Goal: Information Seeking & Learning: Learn about a topic

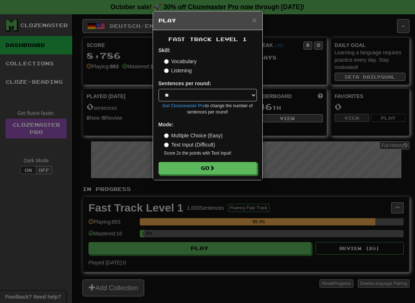
select select "**"
click at [232, 153] on small "Score 2x the points with Text Input !" at bounding box center [210, 153] width 93 height 6
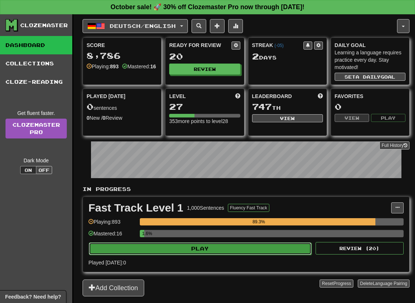
click at [192, 251] on button "Play" at bounding box center [200, 248] width 223 height 12
select select "**"
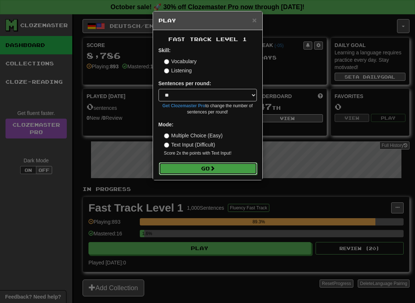
click at [188, 163] on button "Go" at bounding box center [208, 168] width 98 height 12
click at [190, 173] on button "Go" at bounding box center [208, 168] width 98 height 12
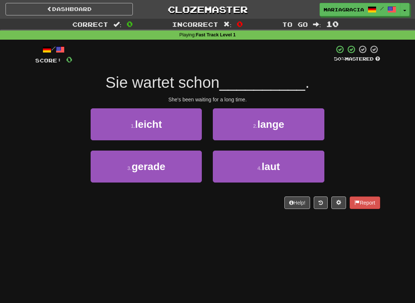
click at [237, 65] on div at bounding box center [203, 55] width 262 height 20
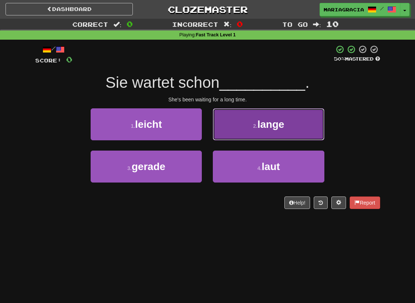
click at [263, 133] on button "2 . lange" at bounding box center [268, 124] width 111 height 32
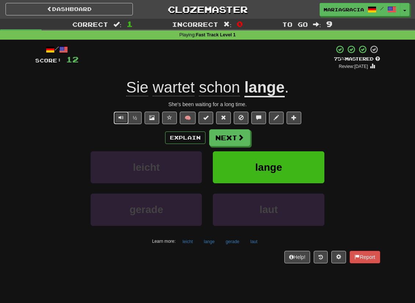
click at [120, 117] on span "Text-to-speech controls" at bounding box center [120, 117] width 5 height 5
click at [237, 142] on button "Next" at bounding box center [229, 137] width 41 height 17
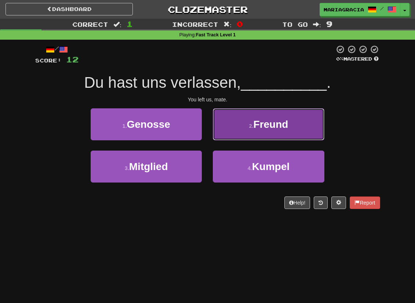
click at [257, 129] on span "Freund" at bounding box center [270, 123] width 35 height 11
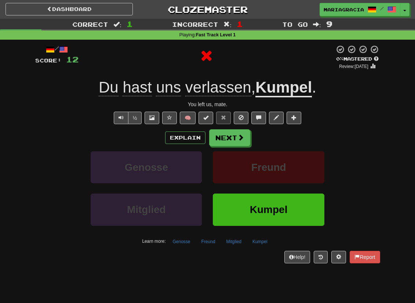
click at [284, 87] on u "Kumpel" at bounding box center [283, 88] width 56 height 19
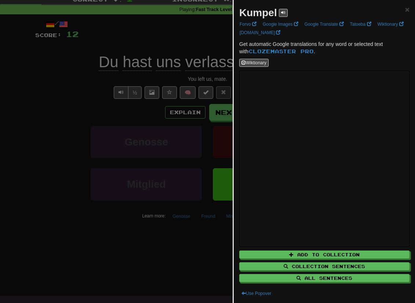
scroll to position [47, 0]
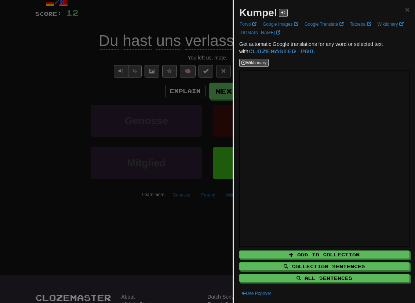
click at [187, 120] on div at bounding box center [207, 151] width 415 height 303
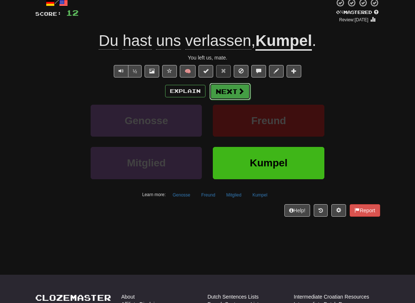
click at [234, 96] on button "Next" at bounding box center [229, 91] width 41 height 17
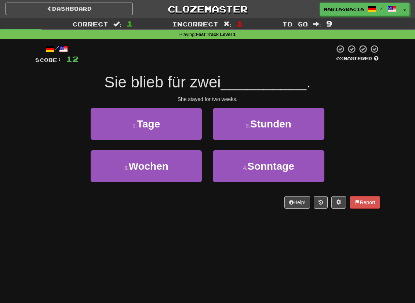
scroll to position [0, 0]
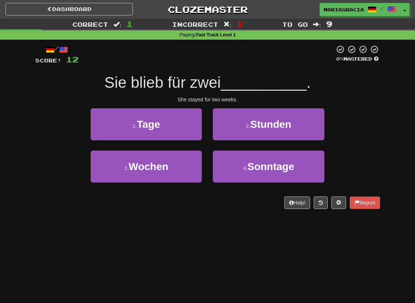
click at [250, 66] on div "/ Score: 12 0 % Mastered Sie blieb für zwei __________ . She stayed for two wee…" at bounding box center [207, 127] width 345 height 164
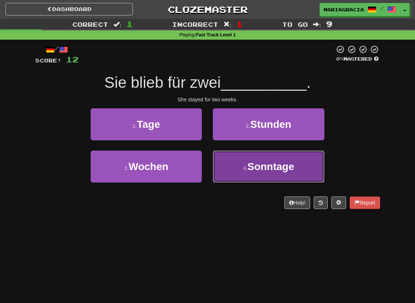
click at [259, 171] on span "Sonntage" at bounding box center [270, 166] width 47 height 11
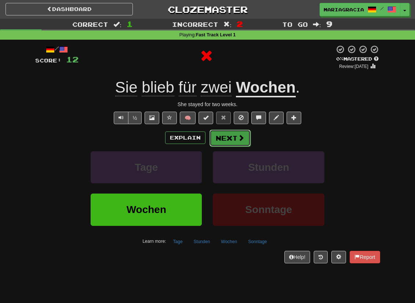
click at [228, 135] on button "Next" at bounding box center [229, 137] width 41 height 17
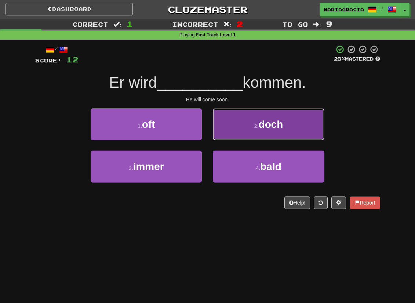
click at [221, 131] on button "2 . doch" at bounding box center [268, 124] width 111 height 32
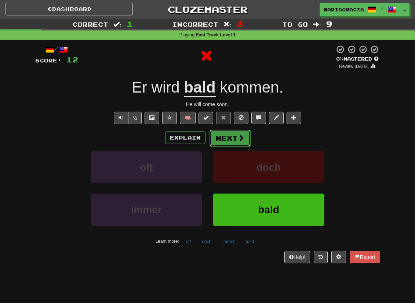
click at [216, 133] on button "Next" at bounding box center [229, 137] width 41 height 17
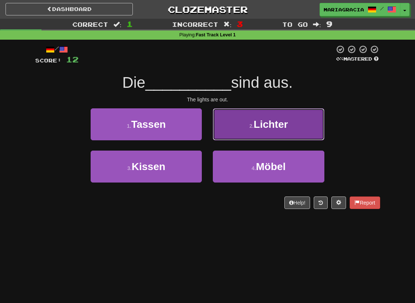
click at [229, 120] on button "2 . Lichter" at bounding box center [268, 124] width 111 height 32
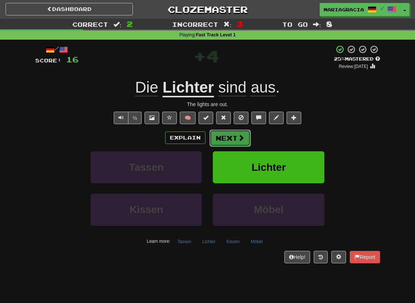
click at [234, 138] on button "Next" at bounding box center [229, 137] width 41 height 17
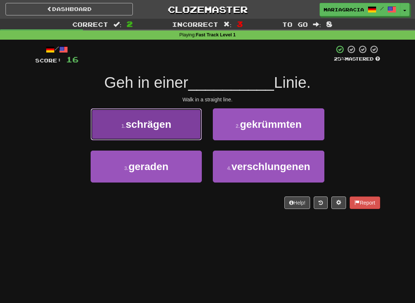
click at [193, 135] on button "1 . schrägen" at bounding box center [146, 124] width 111 height 32
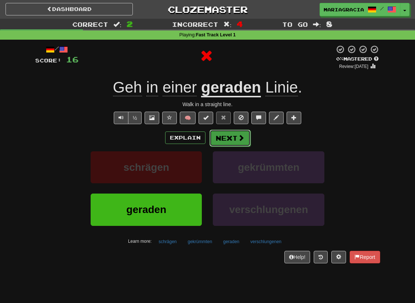
click at [224, 137] on button "Next" at bounding box center [229, 137] width 41 height 17
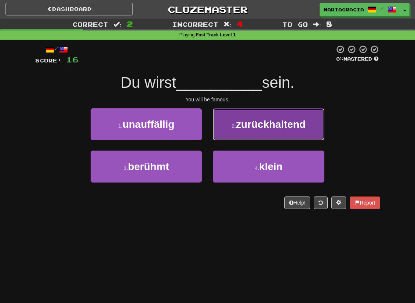
click at [229, 134] on button "2 . zurückhaltend" at bounding box center [268, 124] width 111 height 32
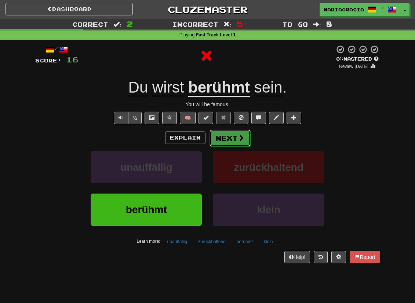
click at [228, 136] on button "Next" at bounding box center [229, 137] width 41 height 17
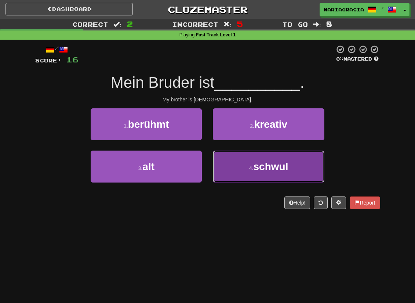
click at [223, 161] on button "4 . schwul" at bounding box center [268, 166] width 111 height 32
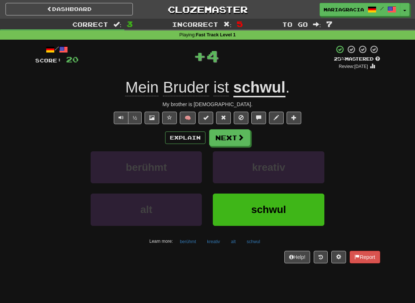
click at [264, 132] on div "Explain Next" at bounding box center [207, 137] width 345 height 17
click at [222, 141] on button "Next" at bounding box center [229, 137] width 41 height 17
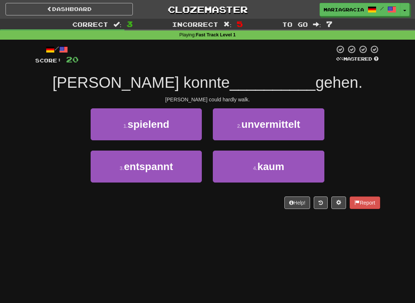
click at [201, 69] on div "/ Score: 20 0 % Mastered Tom konnte __________ gehen. Tom could hardly walk. 1 …" at bounding box center [207, 127] width 345 height 164
click at [201, 68] on div "/ Score: 20 0 % Mastered Tom konnte __________ gehen. Tom could hardly walk. 1 …" at bounding box center [207, 127] width 345 height 164
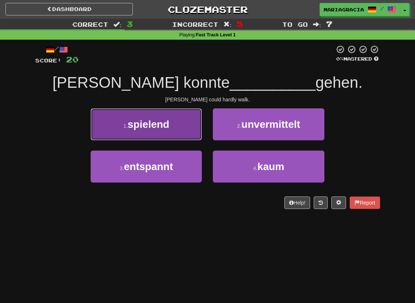
click at [193, 129] on button "1 . spielend" at bounding box center [146, 124] width 111 height 32
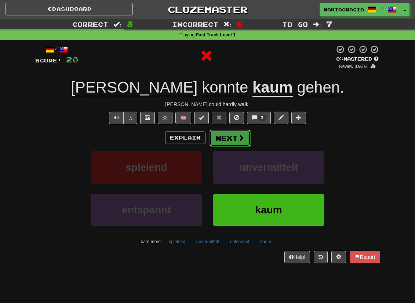
click at [227, 140] on button "Next" at bounding box center [229, 137] width 41 height 17
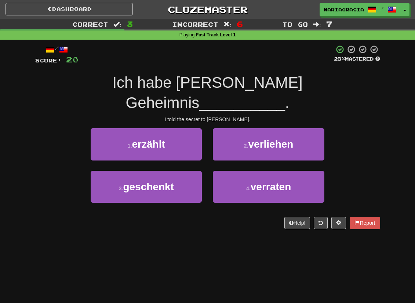
click at [208, 116] on div "I told the secret to Tom." at bounding box center [207, 119] width 345 height 7
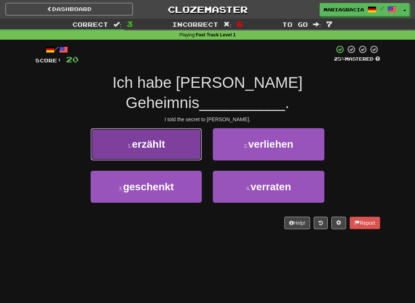
click at [188, 131] on button "1 . erzählt" at bounding box center [146, 144] width 111 height 32
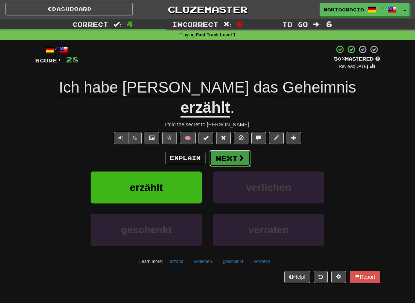
click at [238, 154] on span at bounding box center [241, 157] width 7 height 7
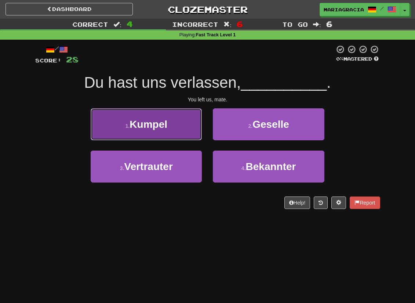
click at [178, 120] on button "1 . Kumpel" at bounding box center [146, 124] width 111 height 32
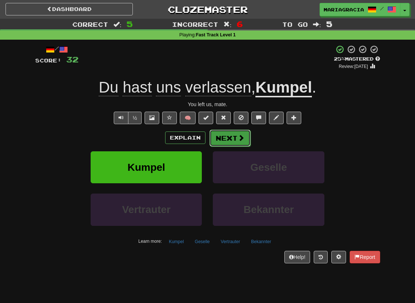
click at [224, 136] on button "Next" at bounding box center [229, 137] width 41 height 17
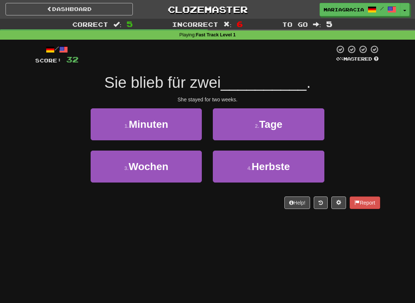
click at [229, 101] on div "She stayed for two weeks." at bounding box center [207, 99] width 345 height 7
click at [207, 133] on div "1 . Minuten" at bounding box center [146, 129] width 122 height 42
click at [205, 195] on div "/ Score: 32 0 % Mastered Sie blieb für zwei __________ . She stayed for two wee…" at bounding box center [207, 127] width 345 height 164
click at [212, 197] on div "/ Score: 32 0 % Mastered Sie blieb für zwei __________ . She stayed for two wee…" at bounding box center [207, 127] width 345 height 164
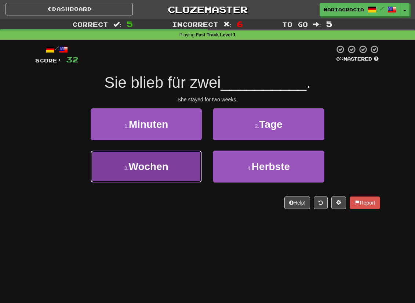
click at [168, 175] on button "3 . Wochen" at bounding box center [146, 166] width 111 height 32
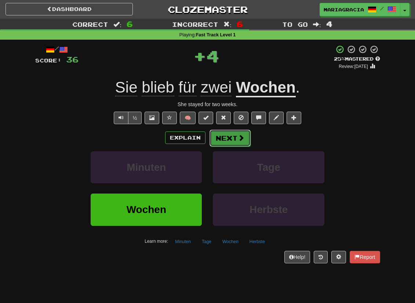
click at [241, 137] on span at bounding box center [241, 137] width 7 height 7
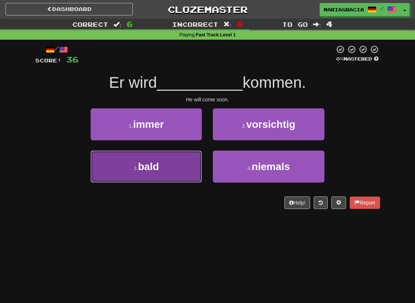
click at [182, 181] on button "3 . bald" at bounding box center [146, 166] width 111 height 32
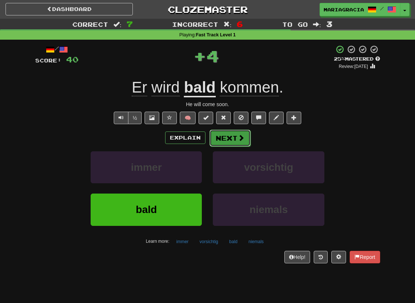
click at [232, 137] on button "Next" at bounding box center [229, 137] width 41 height 17
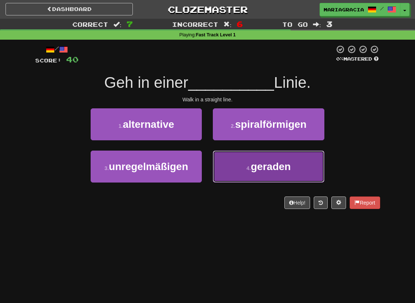
click at [227, 181] on button "4 . geraden" at bounding box center [268, 166] width 111 height 32
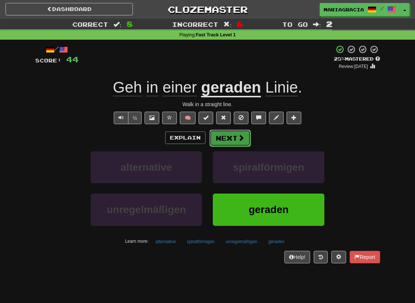
click at [230, 136] on button "Next" at bounding box center [229, 137] width 41 height 17
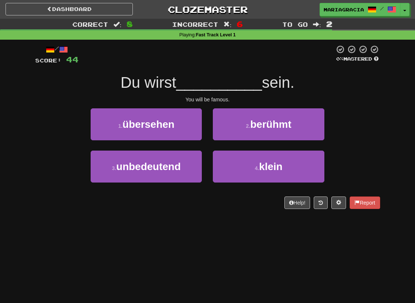
click at [215, 63] on div at bounding box center [207, 55] width 256 height 20
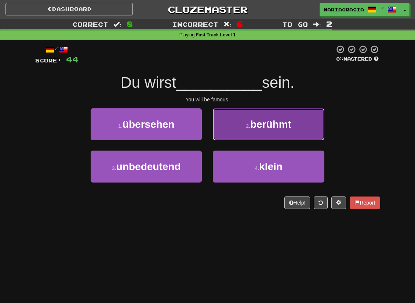
click at [236, 114] on button "2 . berühmt" at bounding box center [268, 124] width 111 height 32
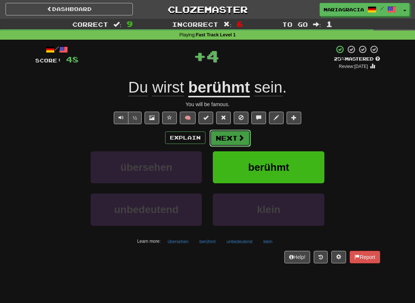
click at [221, 139] on button "Next" at bounding box center [229, 137] width 41 height 17
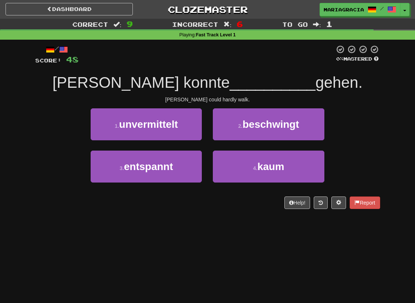
click at [230, 76] on span "__________" at bounding box center [273, 82] width 86 height 17
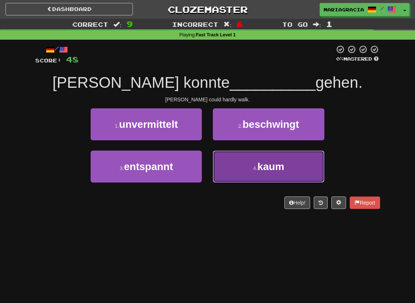
click at [259, 166] on span "kaum" at bounding box center [270, 166] width 27 height 11
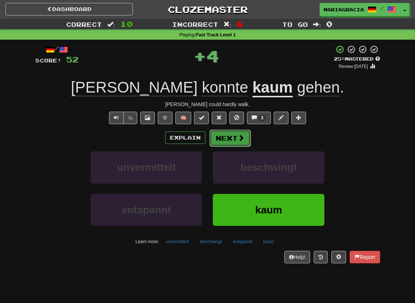
click at [234, 141] on button "Next" at bounding box center [229, 137] width 41 height 17
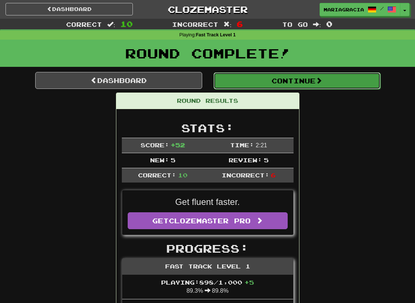
click at [236, 80] on button "Continue" at bounding box center [297, 80] width 167 height 17
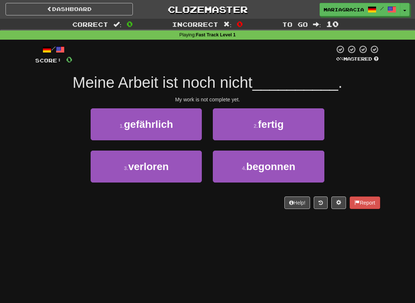
click at [242, 67] on div "/ Score: 0 0 % Mastered Meine Arbeit ist noch nicht __________ . My work is not…" at bounding box center [207, 127] width 345 height 164
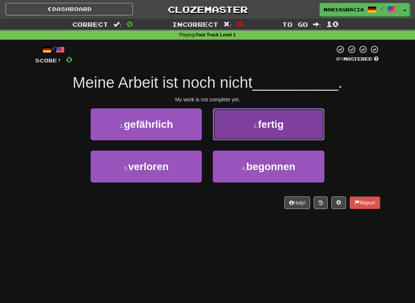
click at [221, 124] on button "2 . fertig" at bounding box center [268, 124] width 111 height 32
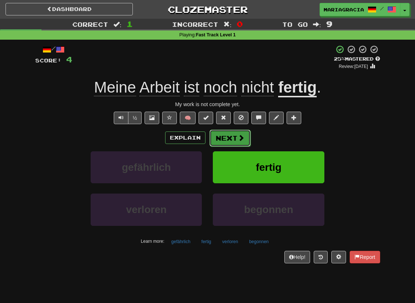
click at [240, 140] on span at bounding box center [241, 137] width 7 height 7
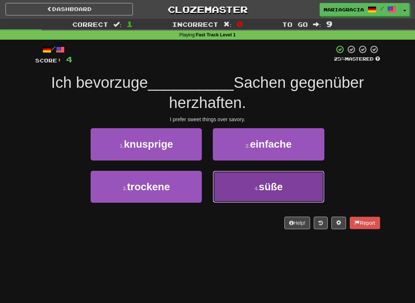
click at [253, 185] on button "4 . süße" at bounding box center [268, 187] width 111 height 32
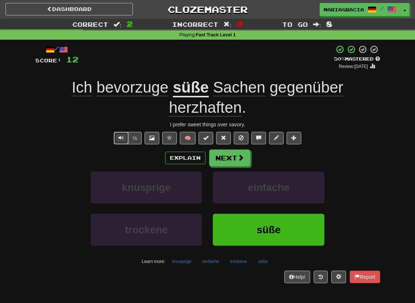
click at [116, 143] on button "Text-to-speech controls" at bounding box center [121, 138] width 15 height 12
click at [240, 159] on span at bounding box center [241, 157] width 7 height 7
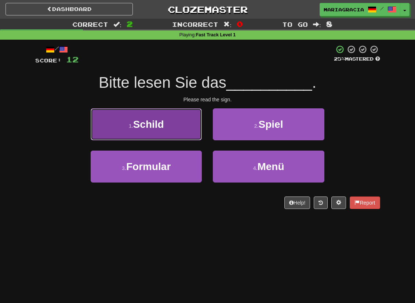
click at [183, 124] on button "1 . Schild" at bounding box center [146, 124] width 111 height 32
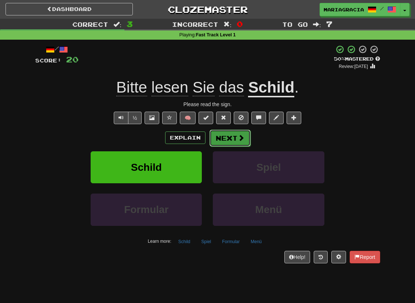
click at [238, 135] on span at bounding box center [241, 137] width 7 height 7
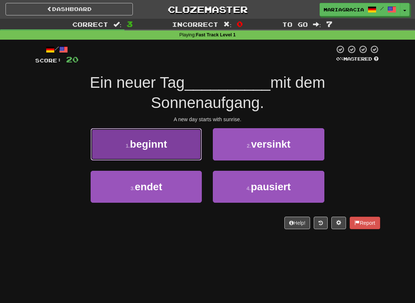
click at [175, 146] on button "1 . beginnt" at bounding box center [146, 144] width 111 height 32
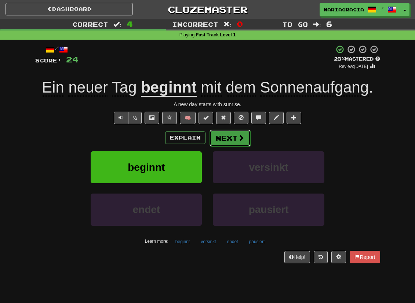
click at [237, 140] on button "Next" at bounding box center [229, 137] width 41 height 17
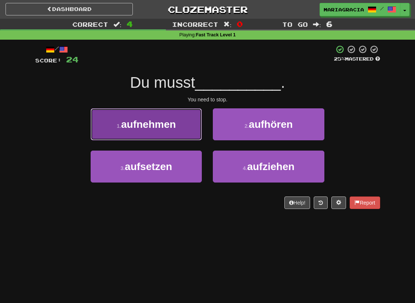
click at [186, 129] on button "1 . aufnehmen" at bounding box center [146, 124] width 111 height 32
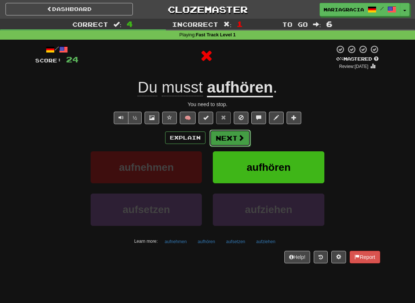
click at [232, 137] on button "Next" at bounding box center [229, 137] width 41 height 17
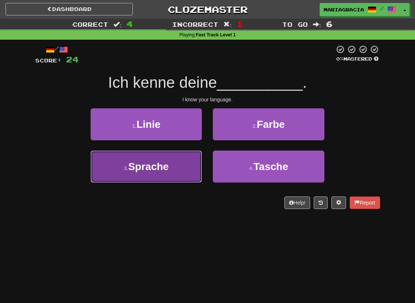
click at [167, 171] on span "Sprache" at bounding box center [148, 166] width 41 height 11
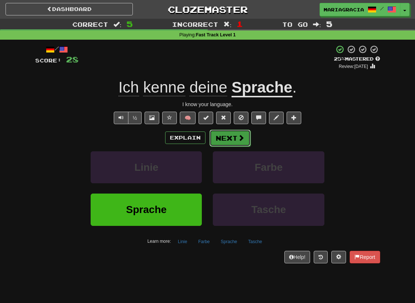
click at [236, 139] on button "Next" at bounding box center [229, 137] width 41 height 17
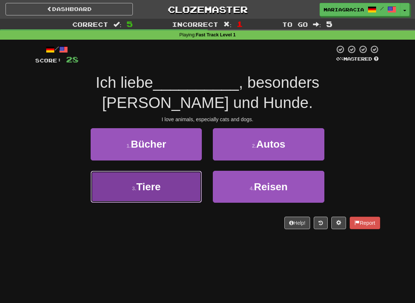
click at [177, 181] on button "3 . Tiere" at bounding box center [146, 187] width 111 height 32
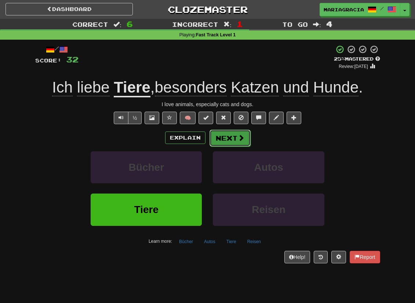
click at [239, 138] on span at bounding box center [241, 137] width 7 height 7
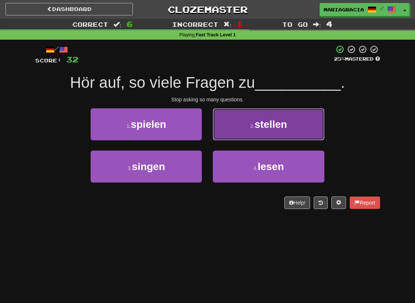
click at [241, 125] on button "2 . stellen" at bounding box center [268, 124] width 111 height 32
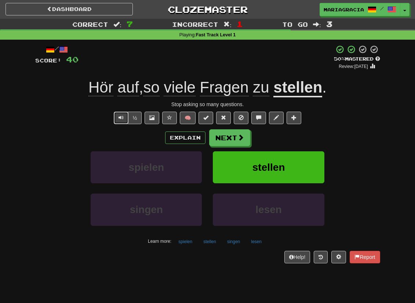
click at [124, 122] on button "Text-to-speech controls" at bounding box center [121, 118] width 15 height 12
click at [239, 146] on button "Next" at bounding box center [229, 137] width 41 height 17
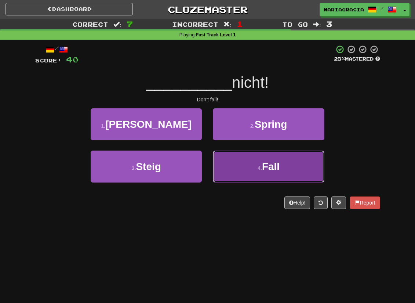
click at [229, 170] on button "4 . Fall" at bounding box center [268, 166] width 111 height 32
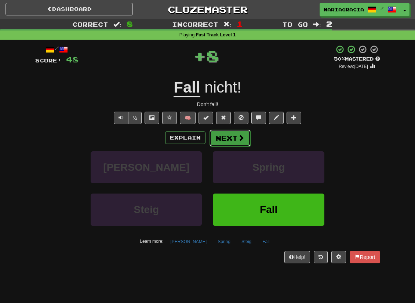
click at [222, 139] on button "Next" at bounding box center [229, 137] width 41 height 17
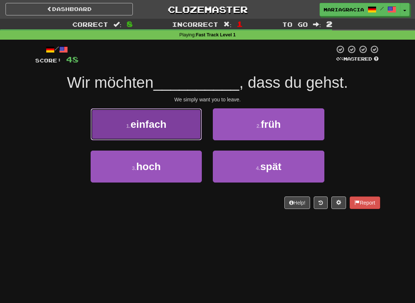
click at [156, 130] on span "einfach" at bounding box center [149, 123] width 36 height 11
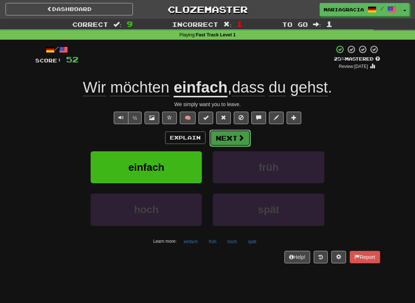
click at [231, 139] on button "Next" at bounding box center [229, 137] width 41 height 17
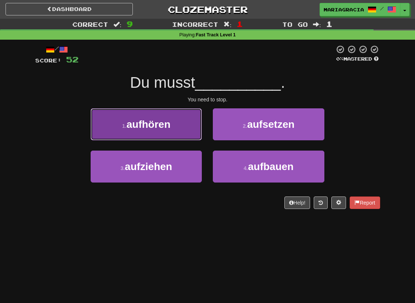
click at [163, 114] on button "1 . aufhören" at bounding box center [146, 124] width 111 height 32
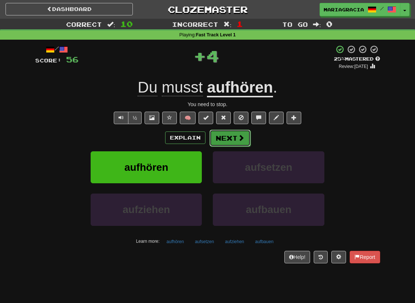
click at [244, 136] on button "Next" at bounding box center [229, 137] width 41 height 17
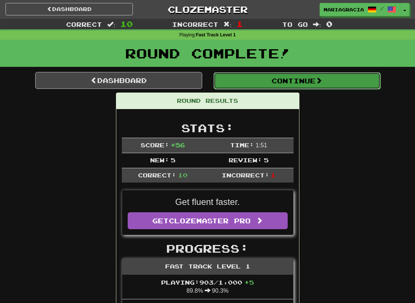
click at [263, 83] on button "Continue" at bounding box center [297, 80] width 167 height 17
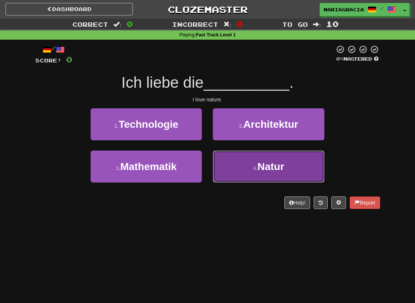
click at [254, 168] on small "4 ." at bounding box center [255, 168] width 4 height 6
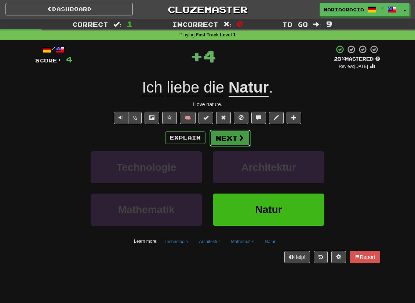
click at [231, 139] on button "Next" at bounding box center [229, 137] width 41 height 17
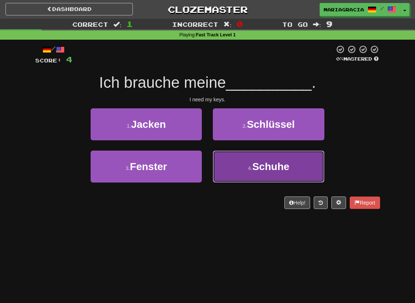
click at [229, 161] on button "4 . Schuhe" at bounding box center [268, 166] width 111 height 32
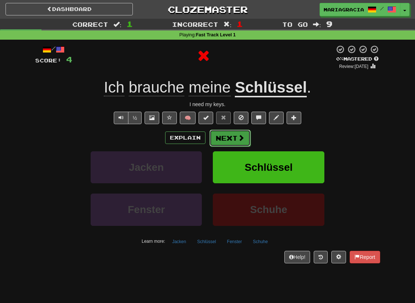
click at [220, 133] on button "Next" at bounding box center [229, 137] width 41 height 17
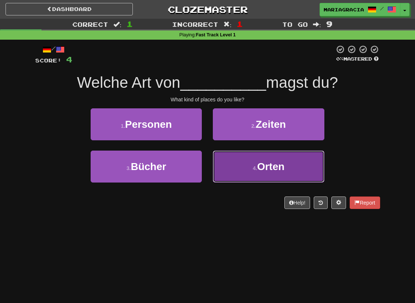
click at [234, 166] on button "4 . Orten" at bounding box center [268, 166] width 111 height 32
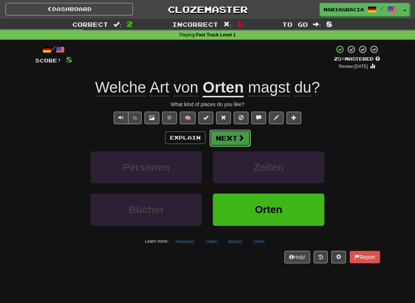
click at [229, 140] on button "Next" at bounding box center [229, 137] width 41 height 17
